Goal: Register for event/course

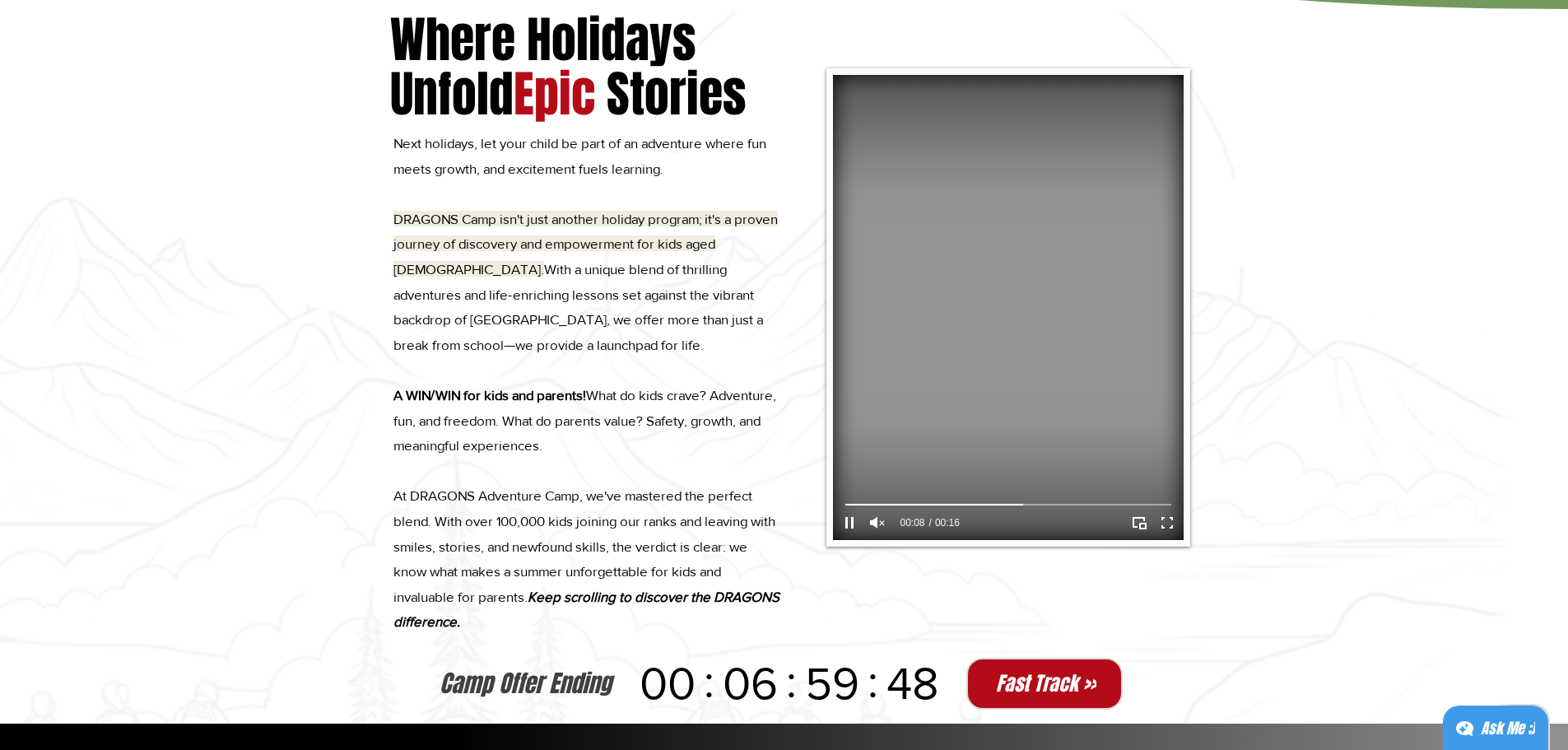
scroll to position [906, 0]
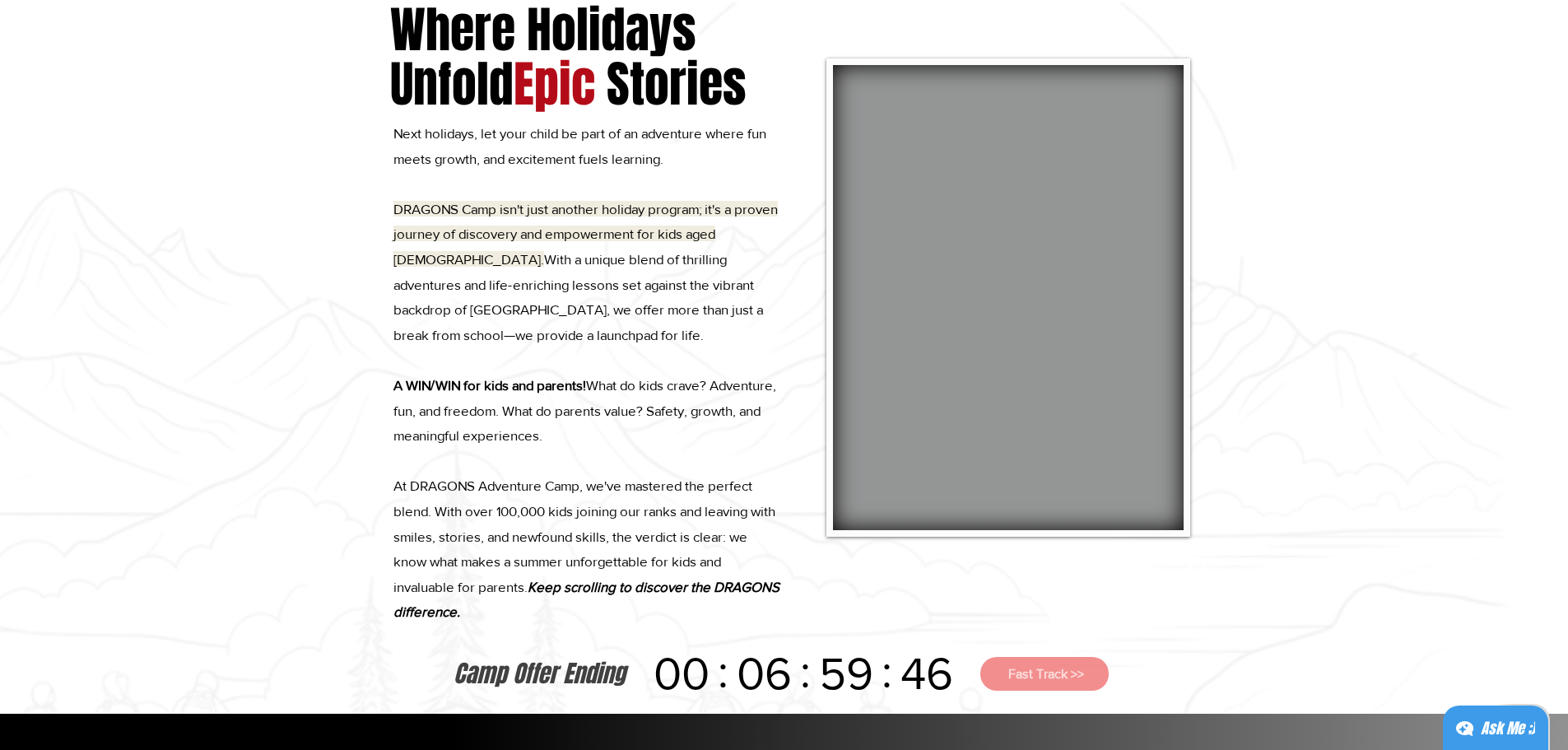
click at [1056, 672] on span "Fast Track >>" at bounding box center [1046, 673] width 76 height 14
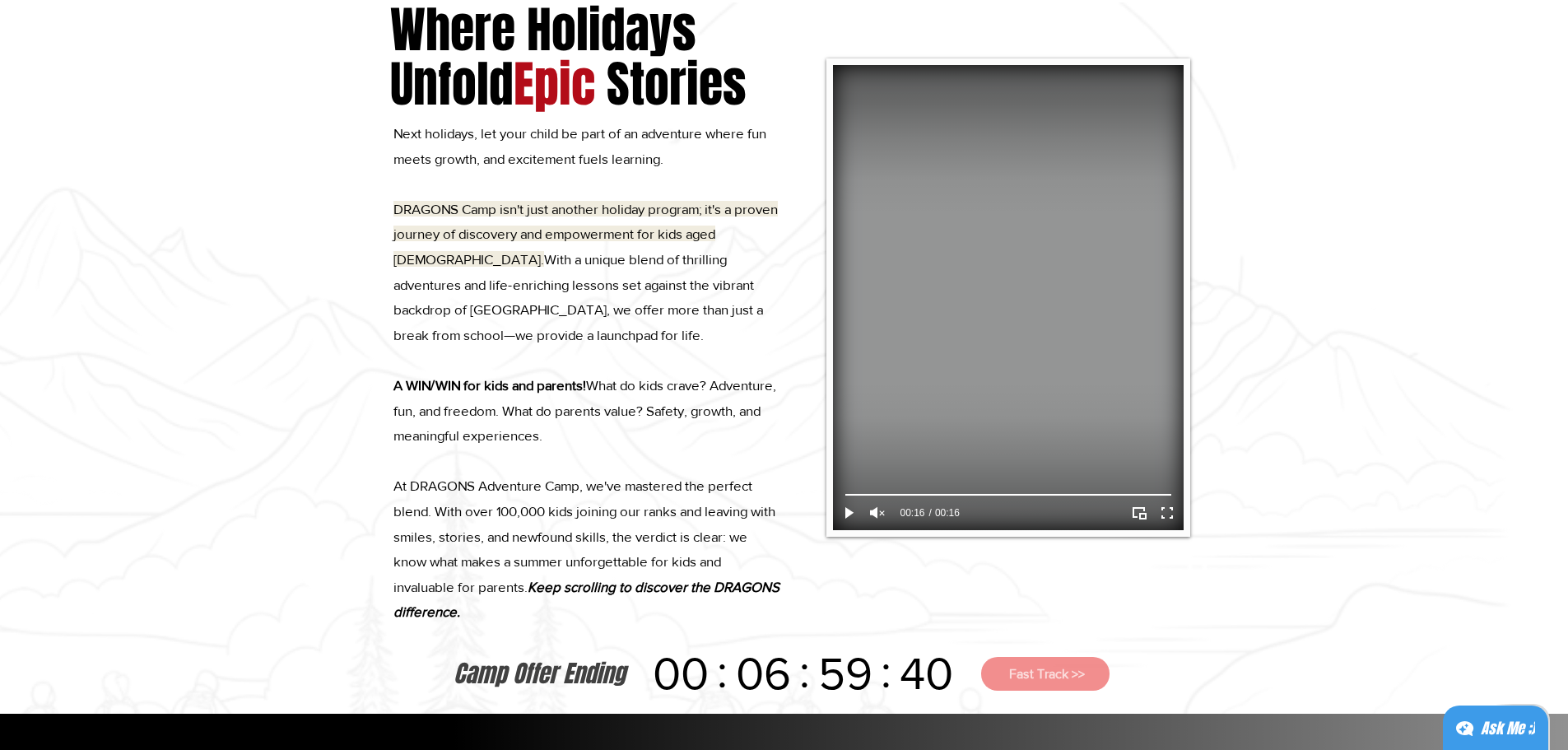
click at [1072, 675] on span "Fast Track >>" at bounding box center [1047, 673] width 76 height 14
click at [1072, 675] on span "Fast Track >>" at bounding box center [1046, 673] width 76 height 14
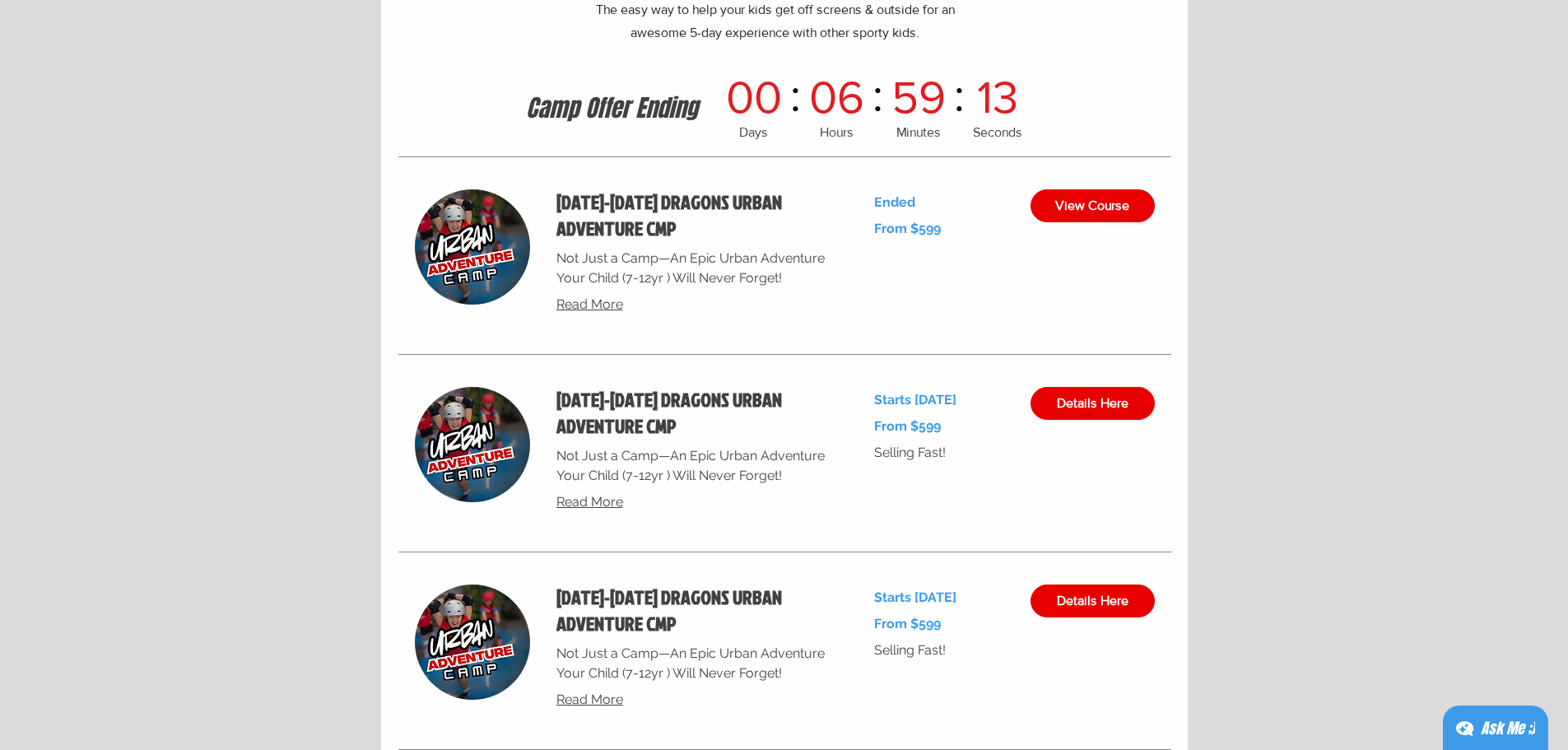
scroll to position [6093, 0]
click at [1121, 399] on span "Details Here" at bounding box center [1093, 402] width 72 height 13
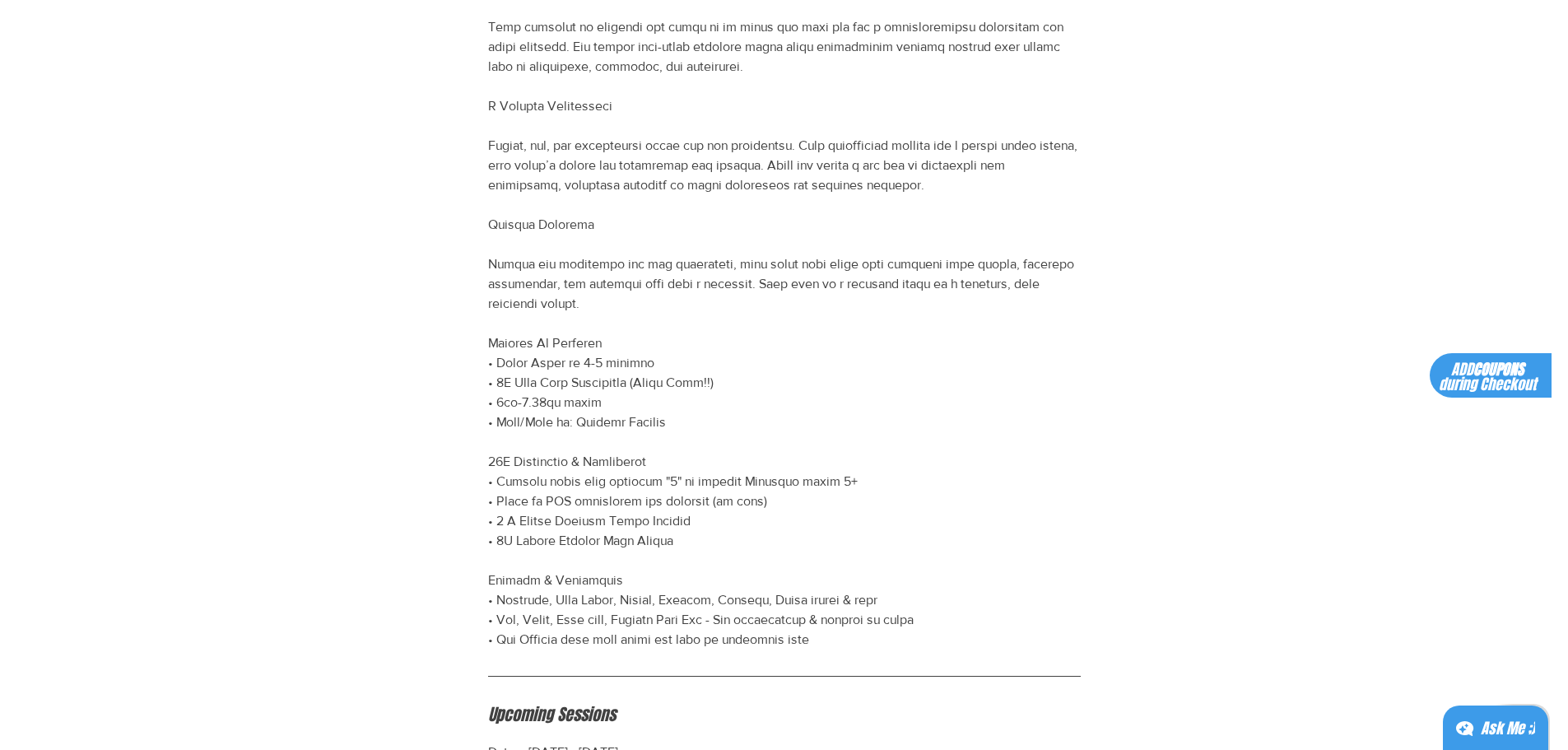
scroll to position [658, 0]
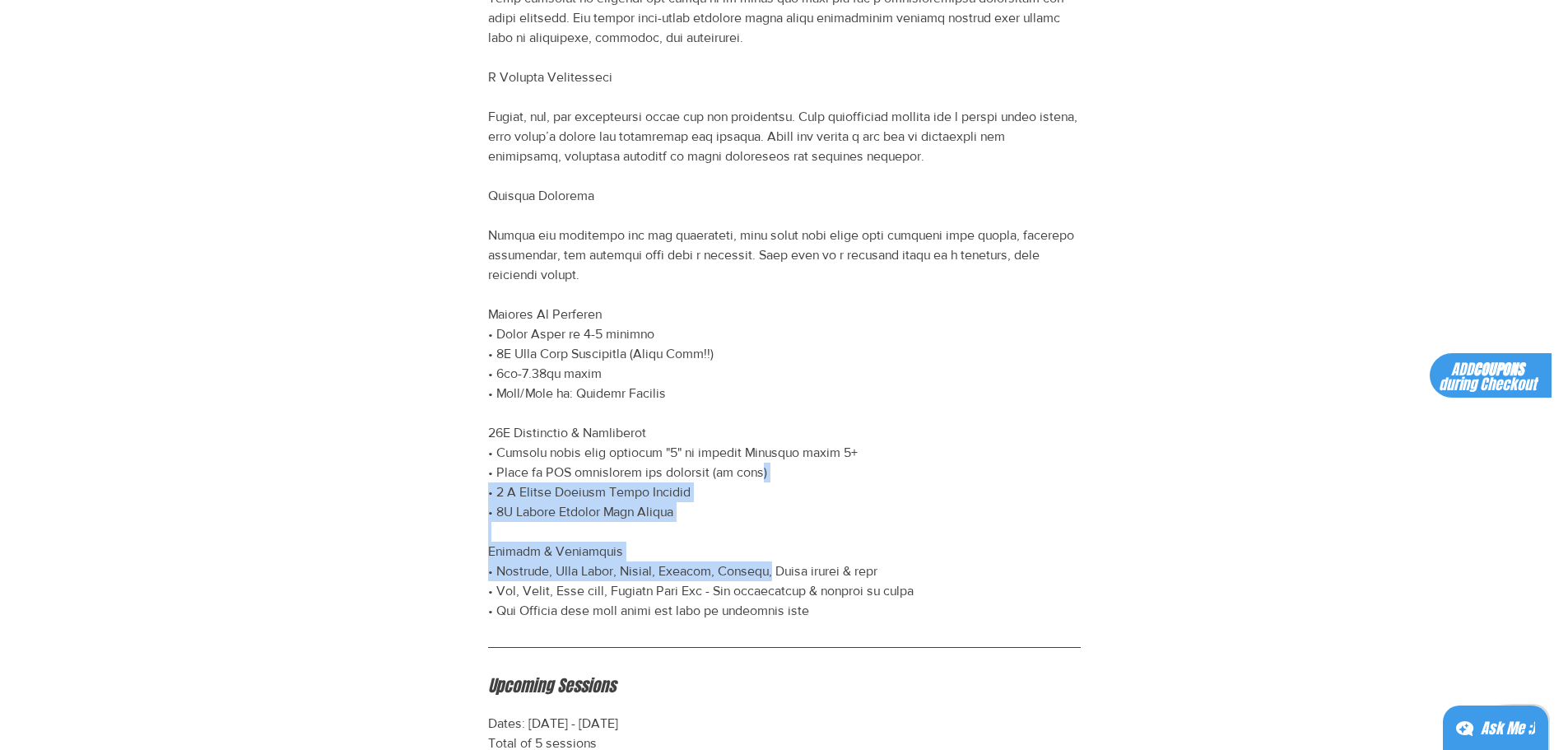
drag, startPoint x: 509, startPoint y: 474, endPoint x: 871, endPoint y: 504, distance: 363.2
click at [871, 504] on p "SEPT 8-12 DRAGONS URBAN ADVENTURE CMP details" at bounding box center [784, 136] width 593 height 968
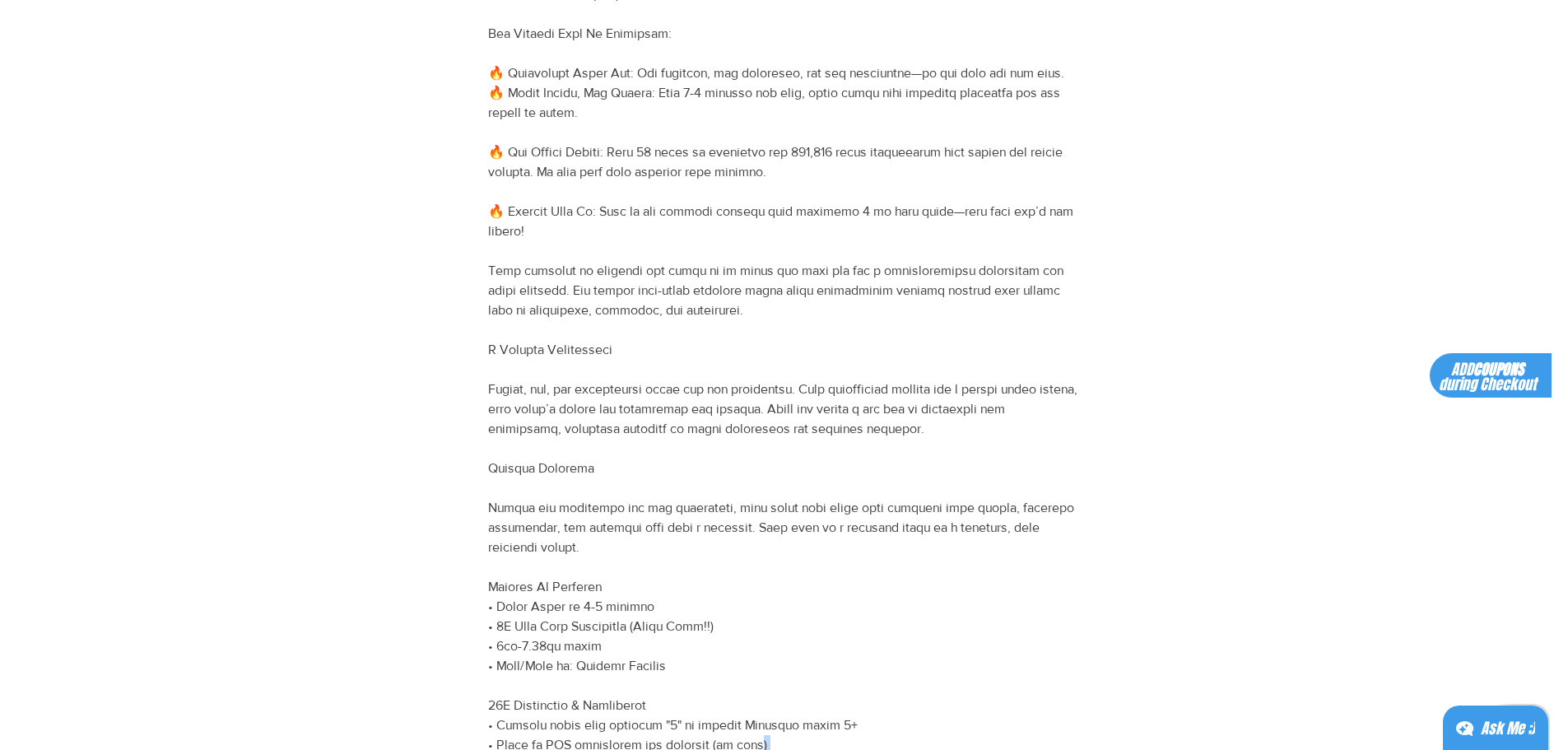
scroll to position [0, 0]
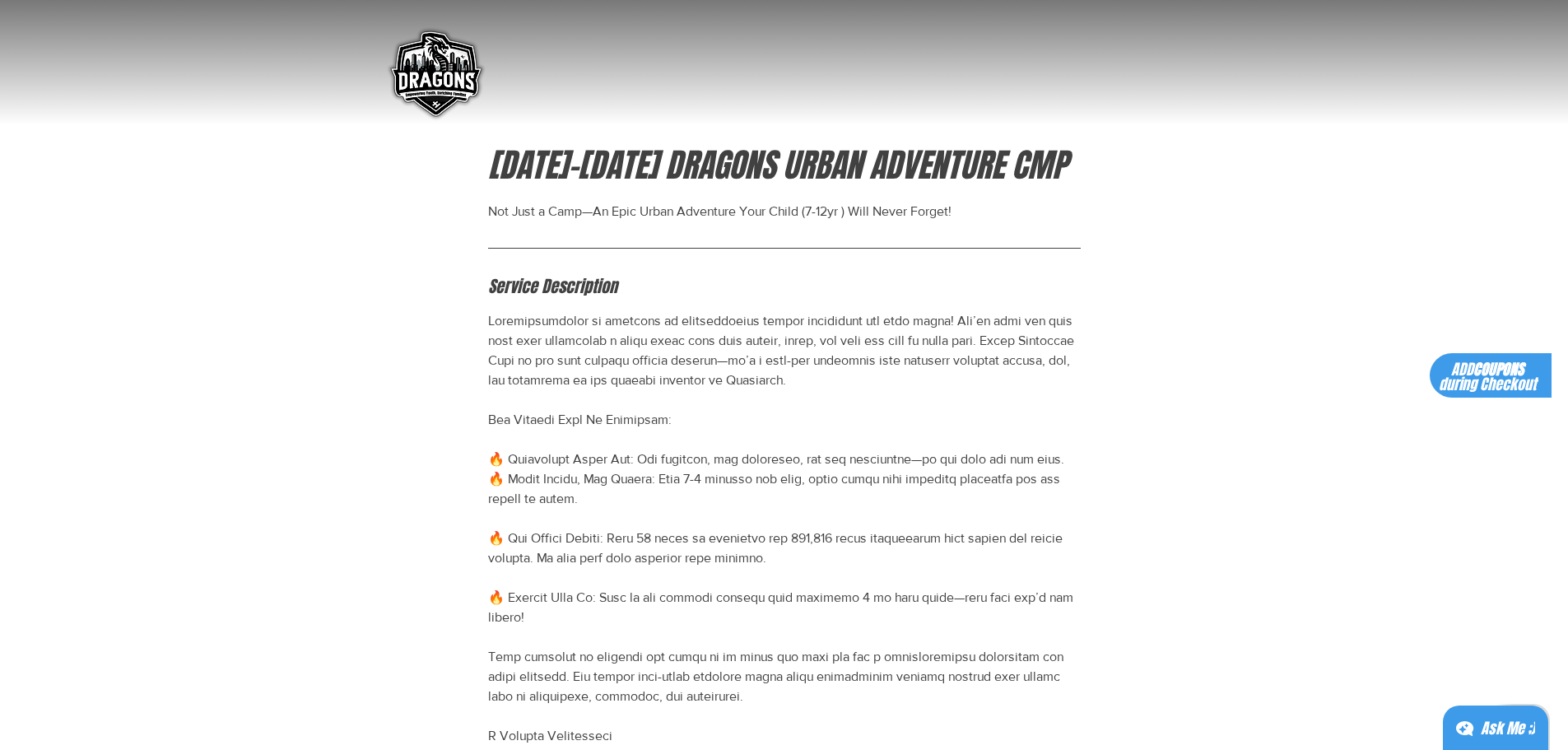
click at [445, 79] on img "main content" at bounding box center [435, 75] width 106 height 106
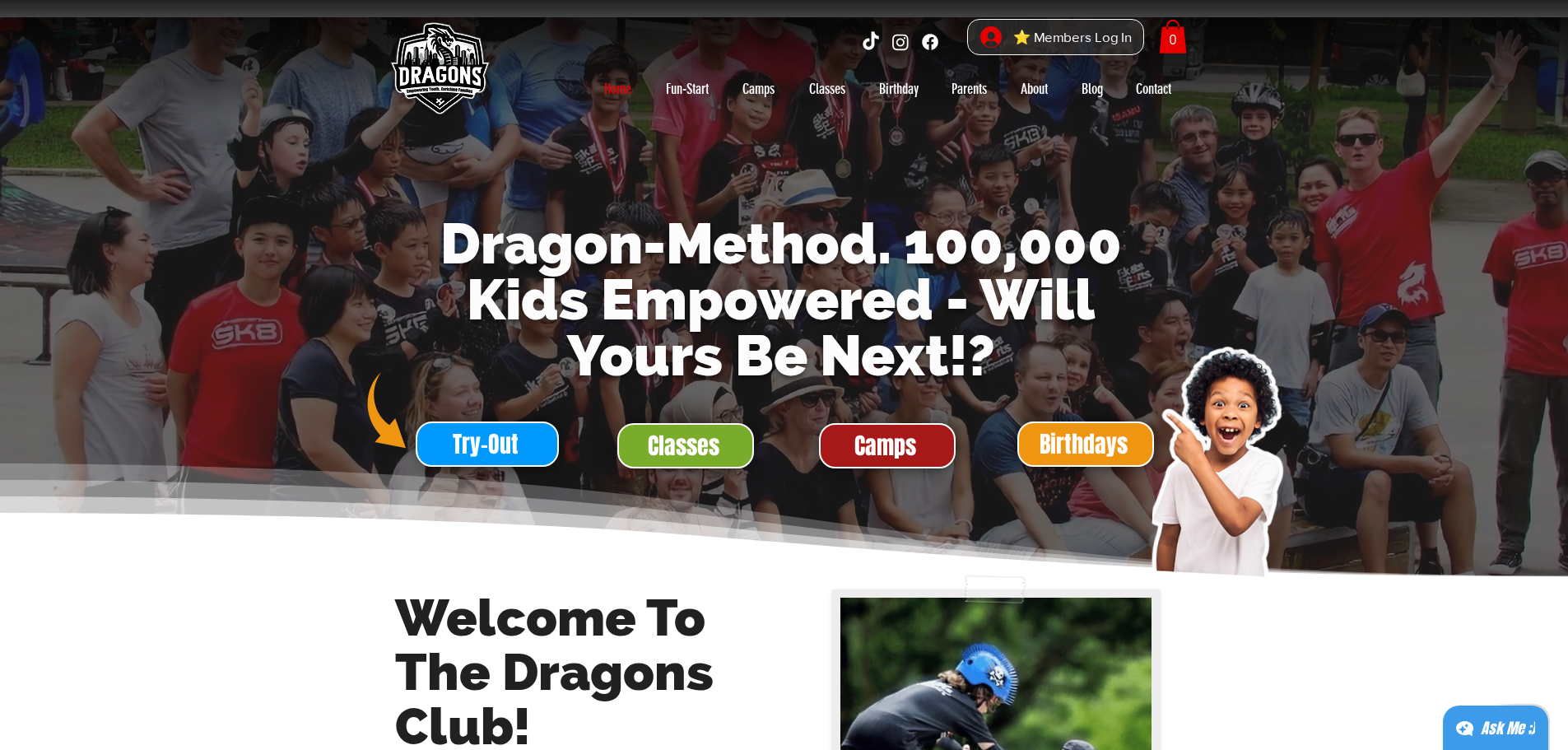
click at [882, 462] on span "Camps" at bounding box center [887, 446] width 133 height 42
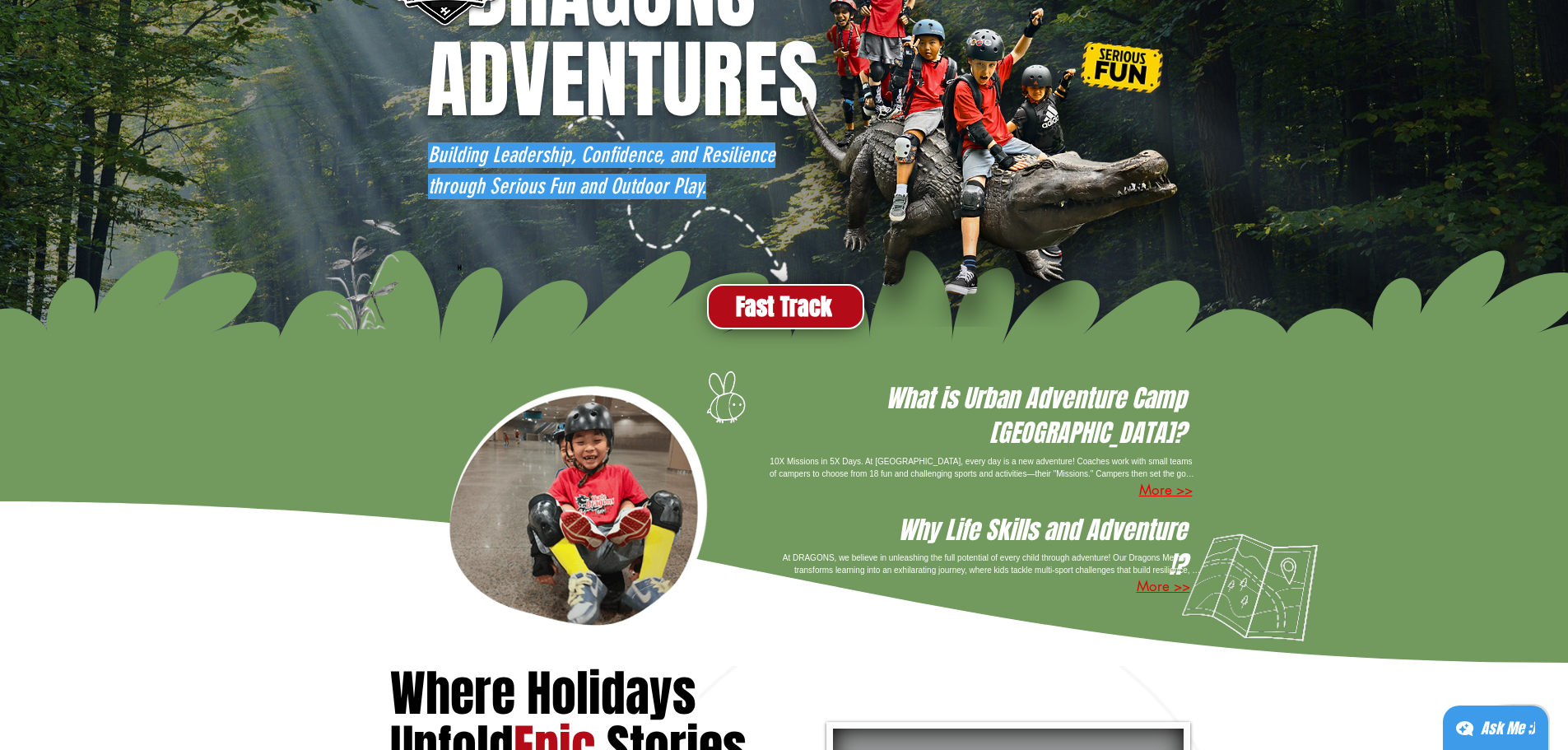
scroll to position [247, 0]
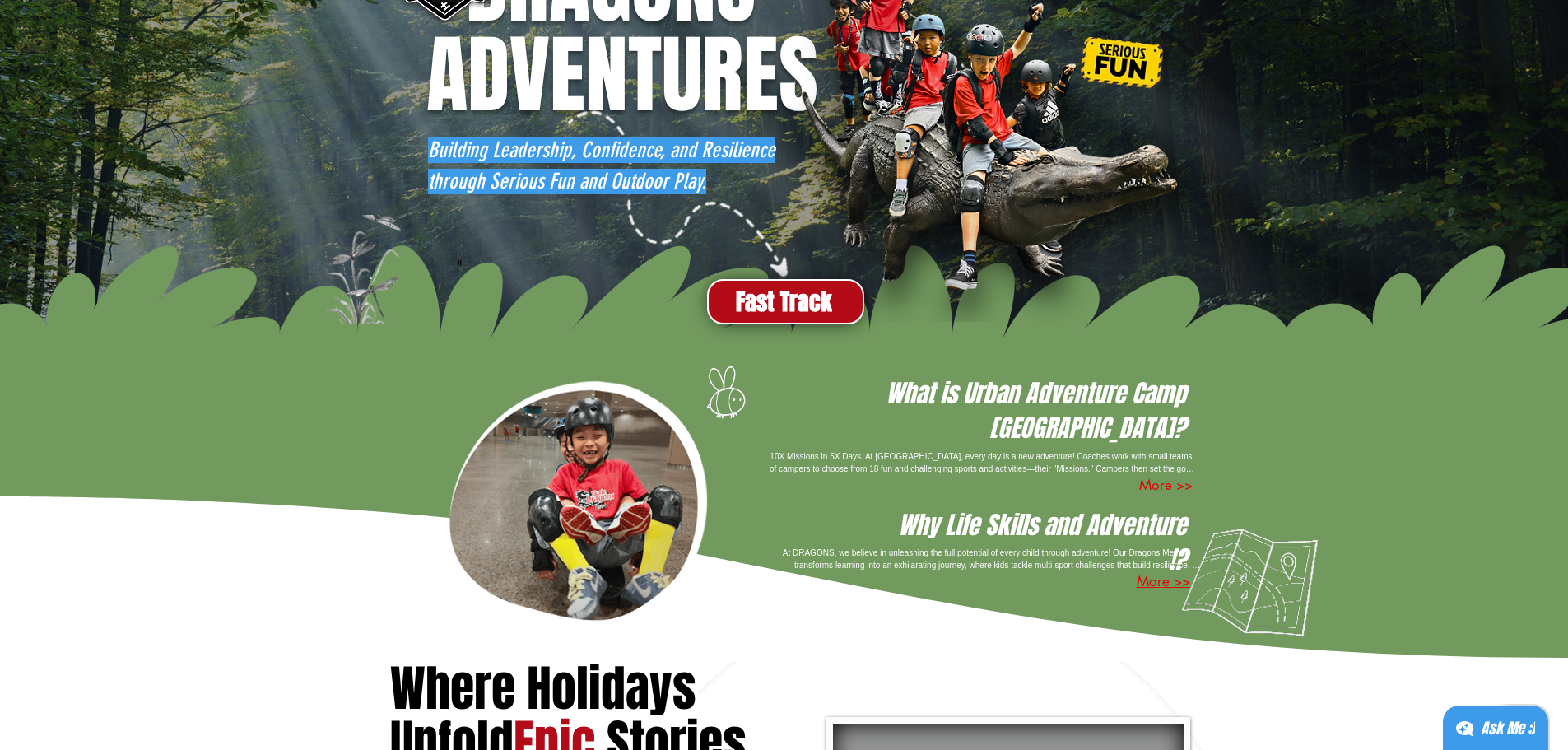
click at [1163, 475] on button "More >>" at bounding box center [1166, 486] width 54 height 22
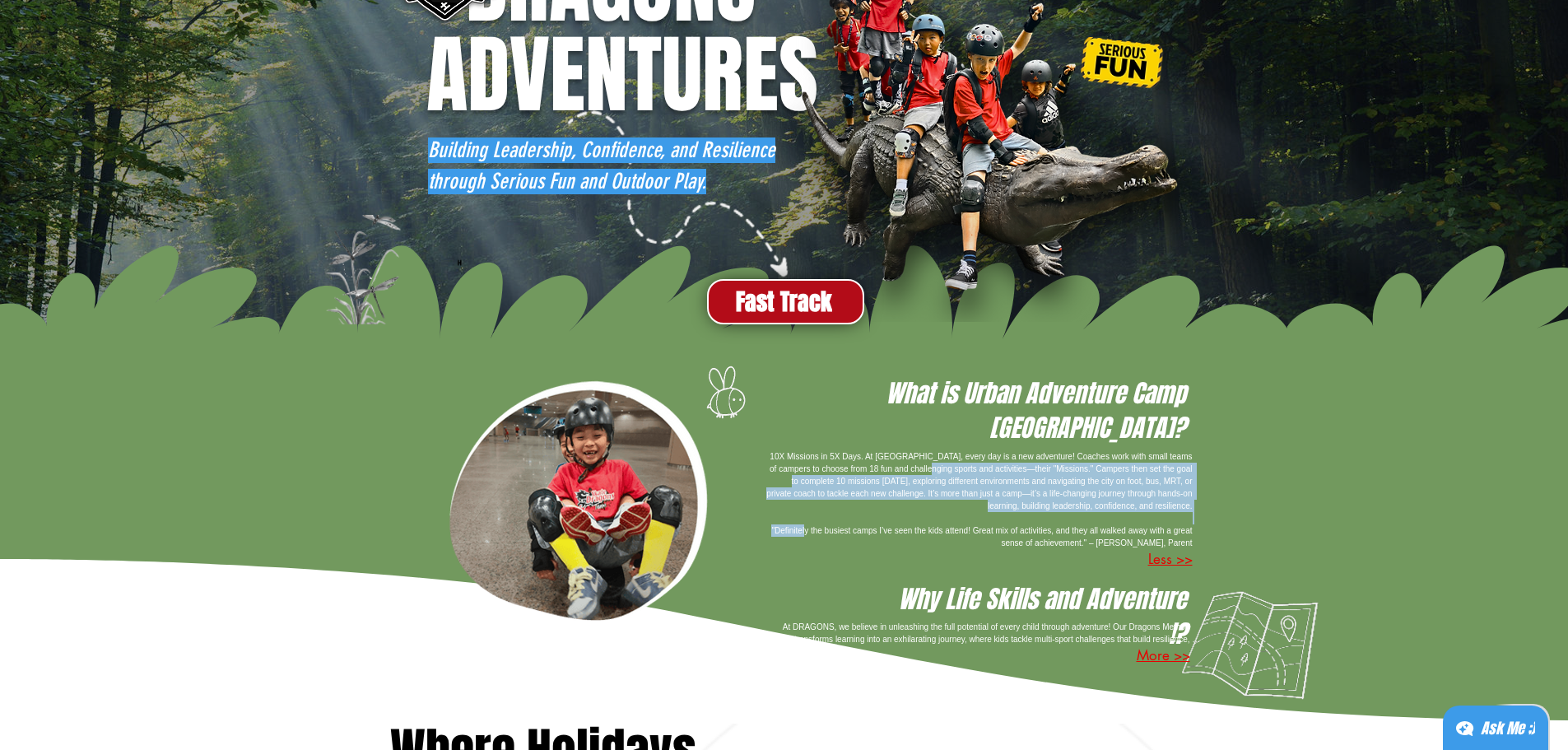
drag, startPoint x: 876, startPoint y: 462, endPoint x: 1183, endPoint y: 565, distance: 323.8
click at [1183, 549] on p "10X Missions in 5X Days. At [GEOGRAPHIC_DATA], every day is a new adventure! Co…" at bounding box center [979, 499] width 428 height 98
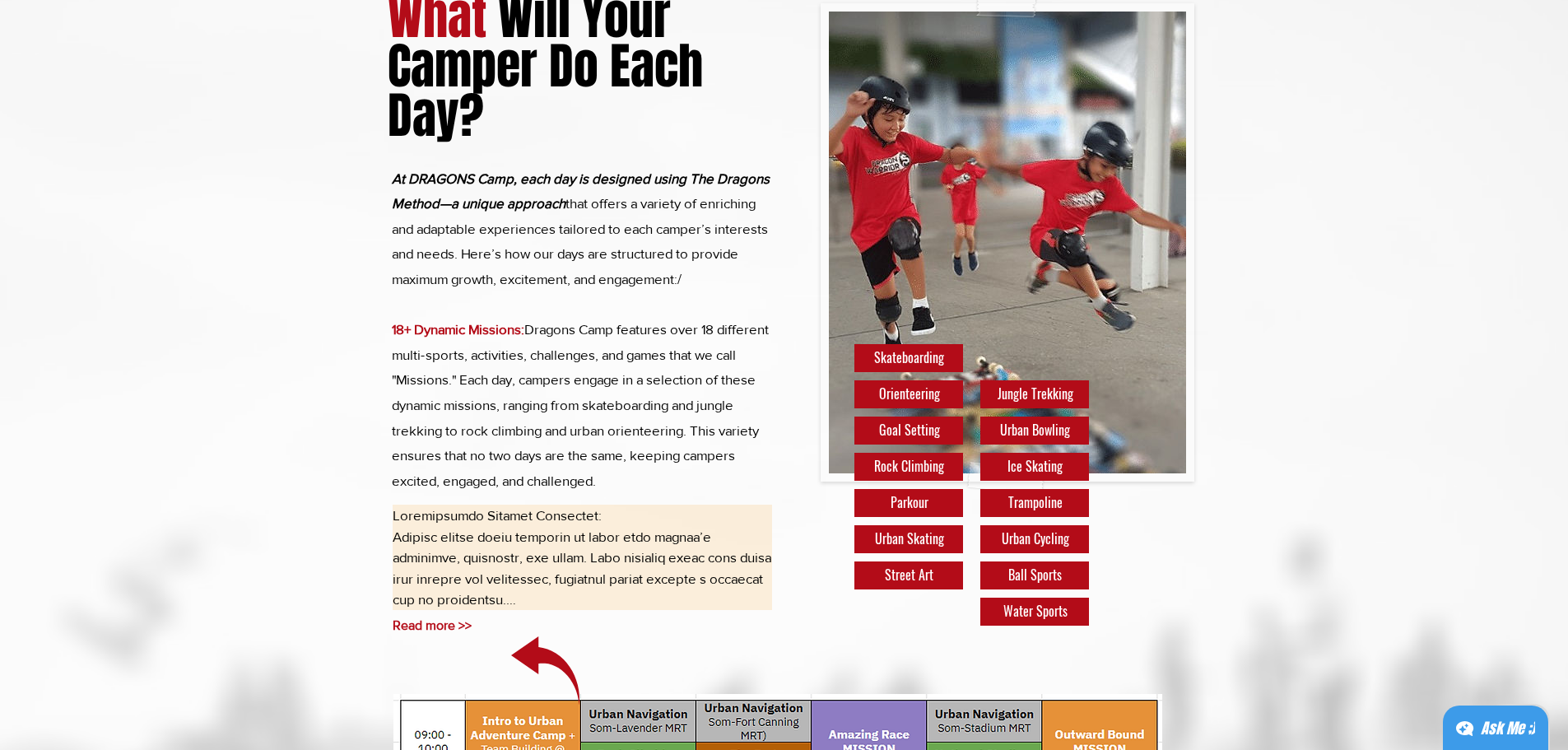
scroll to position [3047, 0]
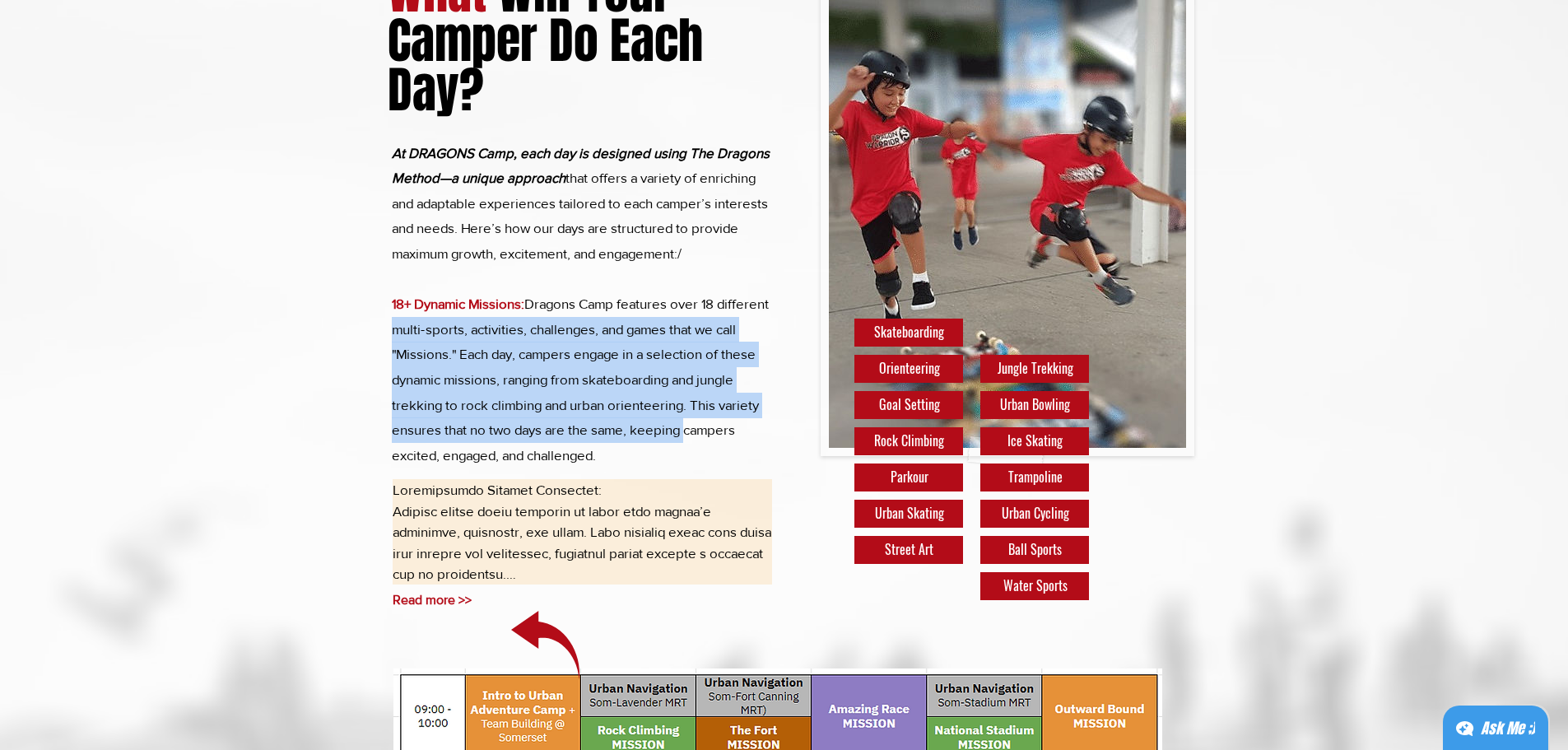
drag, startPoint x: 436, startPoint y: 428, endPoint x: 752, endPoint y: 533, distance: 333.0
click at [752, 469] on p "At DRAGONS Camp, each day is designed using The Dragons Method—a unique approac…" at bounding box center [583, 304] width 383 height 327
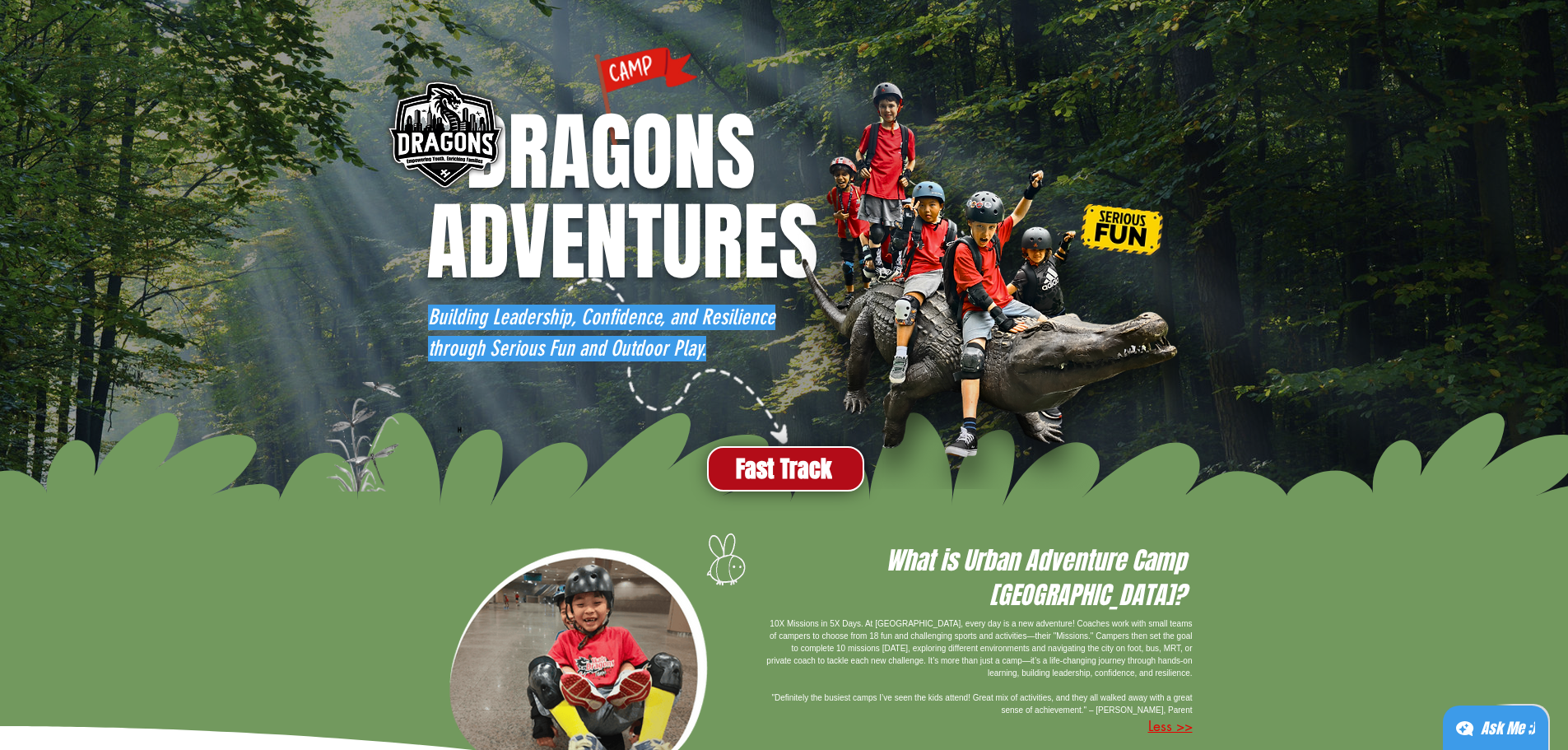
scroll to position [0, 0]
